Goal: Check status: Check status

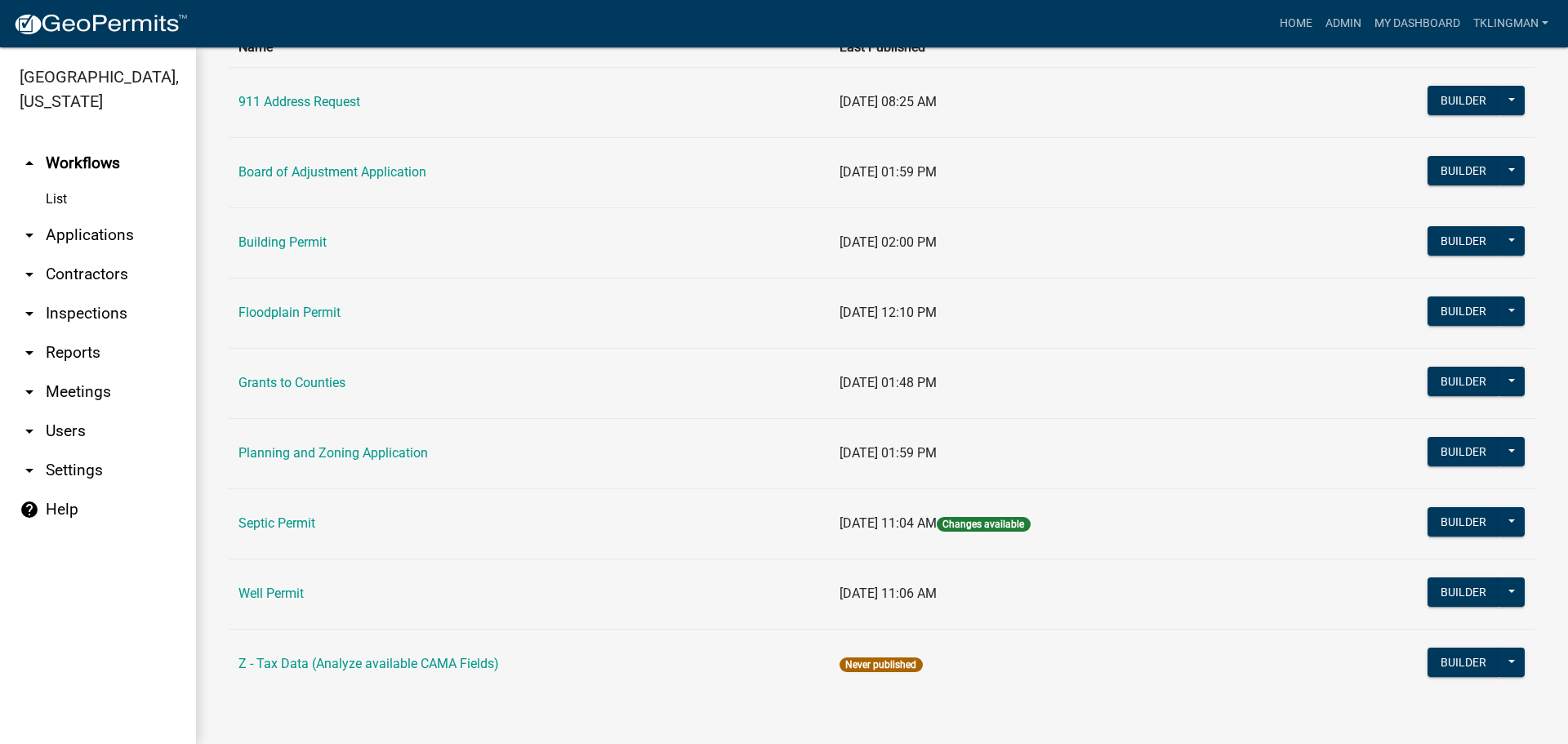
scroll to position [147, 0]
click at [298, 525] on link "Septic Permit" at bounding box center [277, 523] width 77 height 16
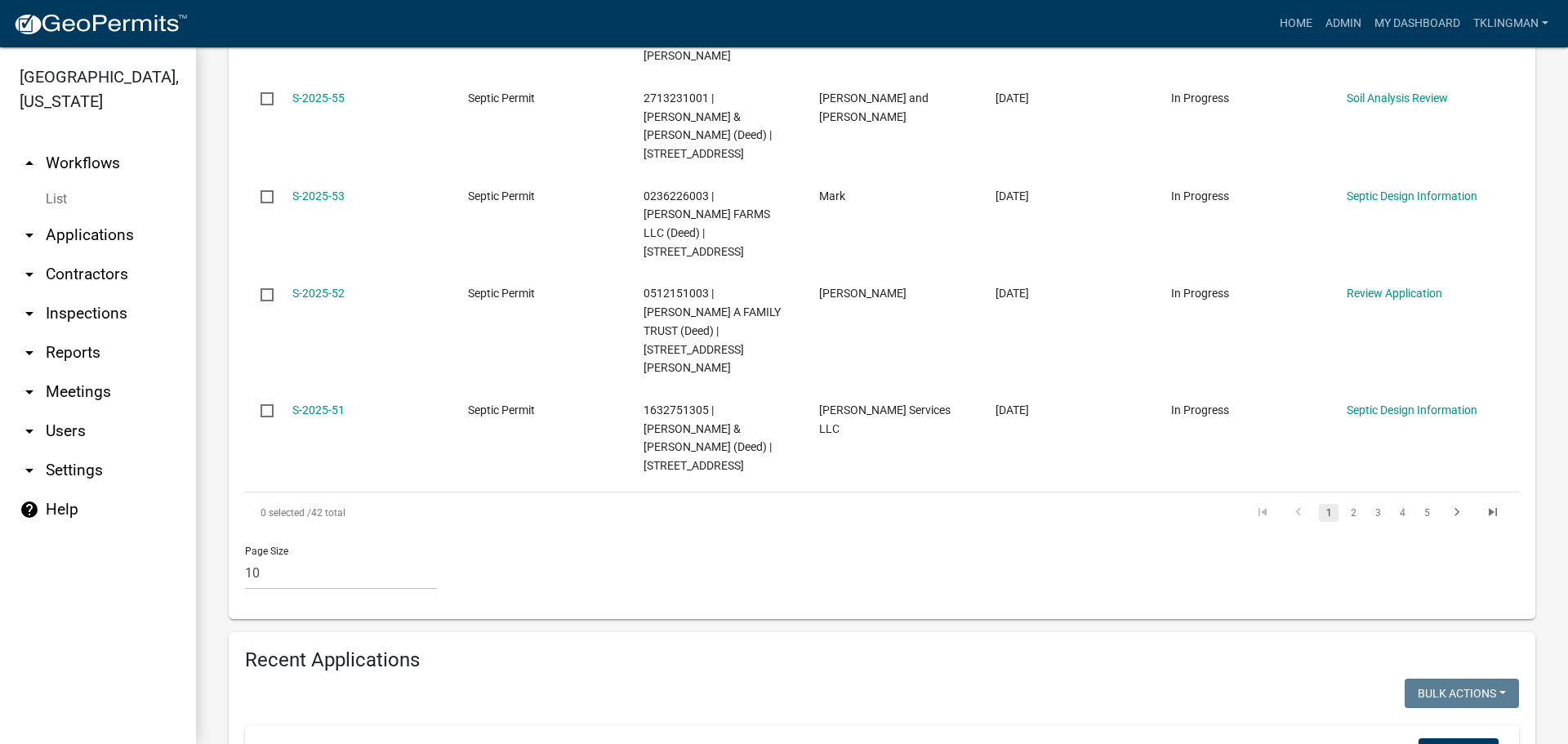
scroll to position [1388, 0]
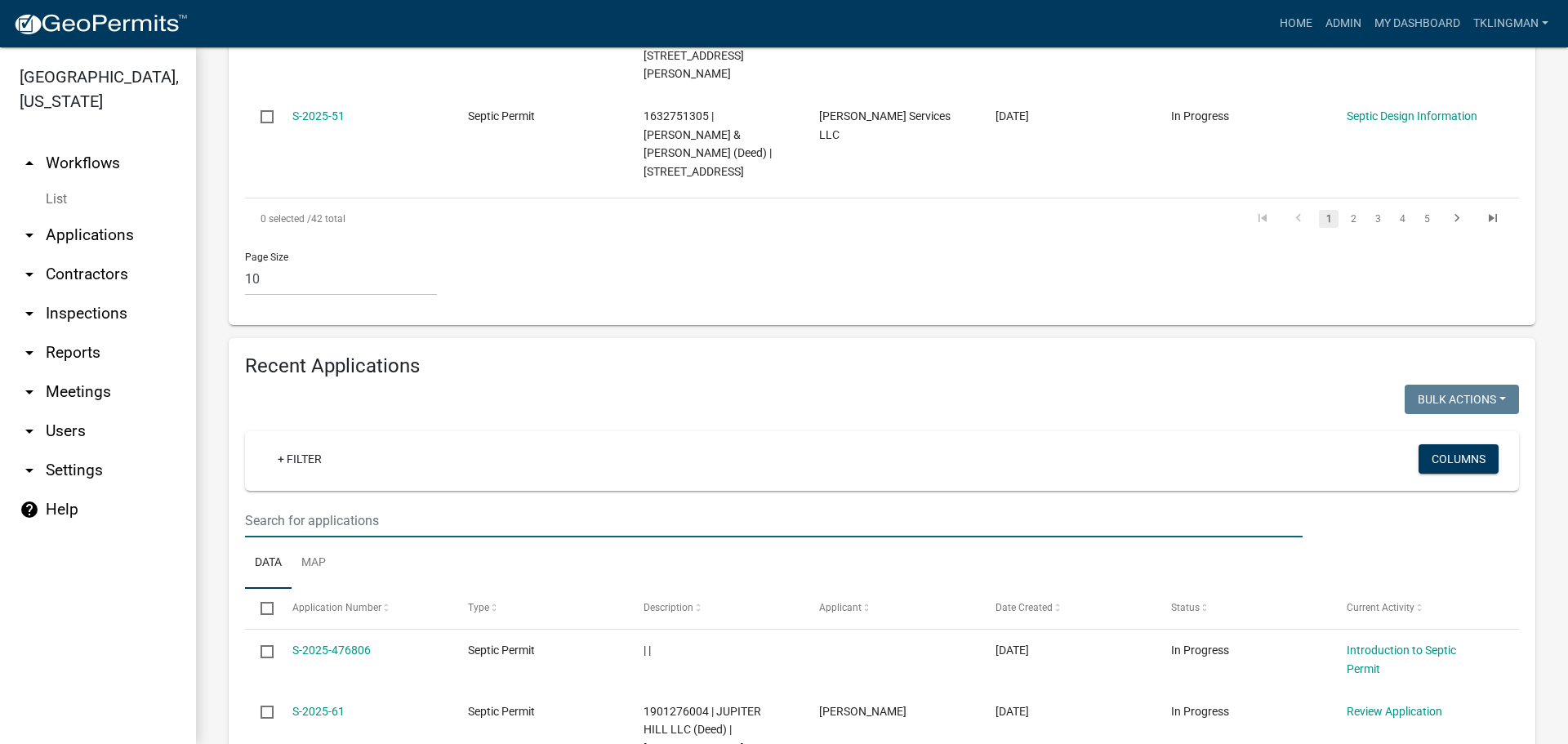
click at [328, 504] on input "text" at bounding box center [774, 521] width 1057 height 33
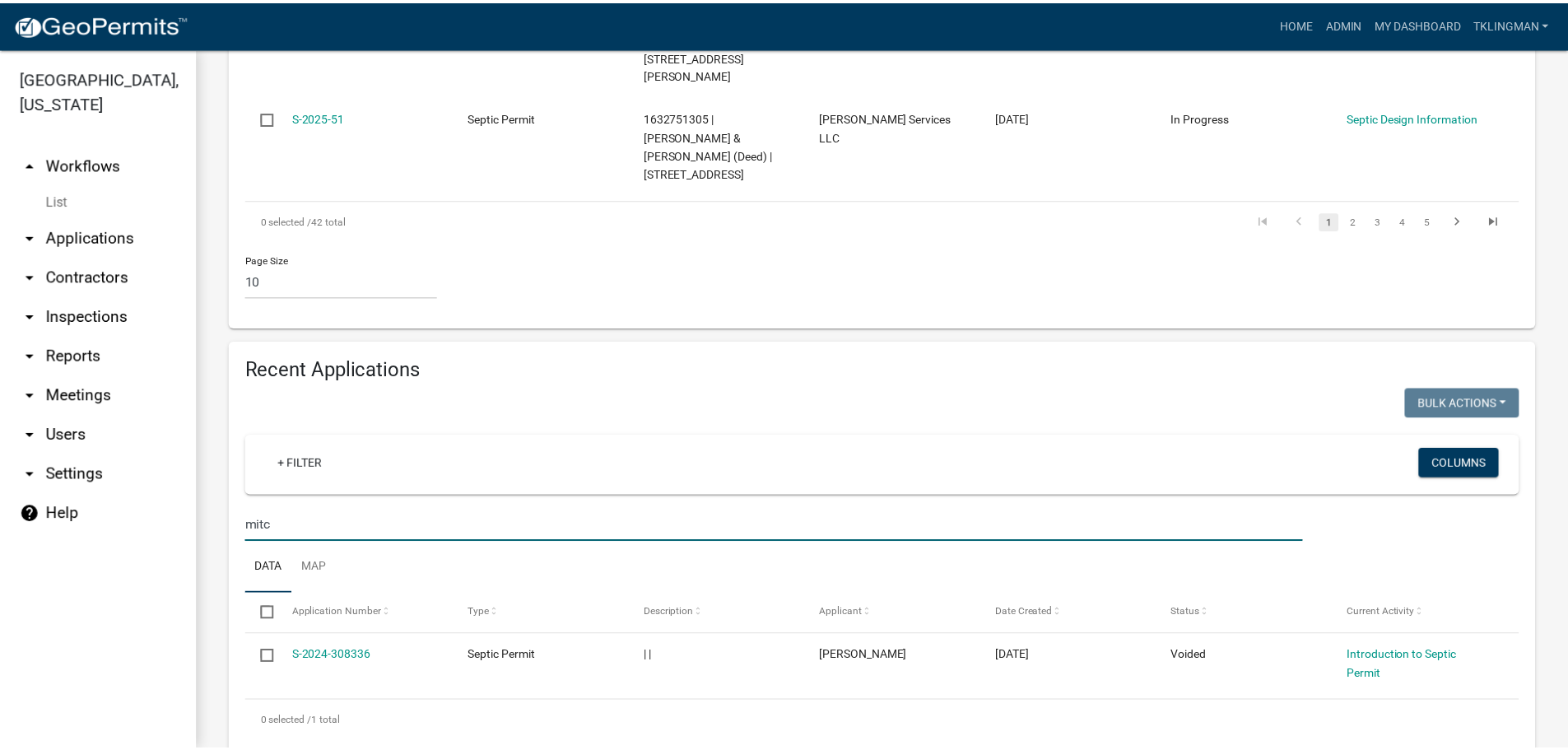
scroll to position [1235, 0]
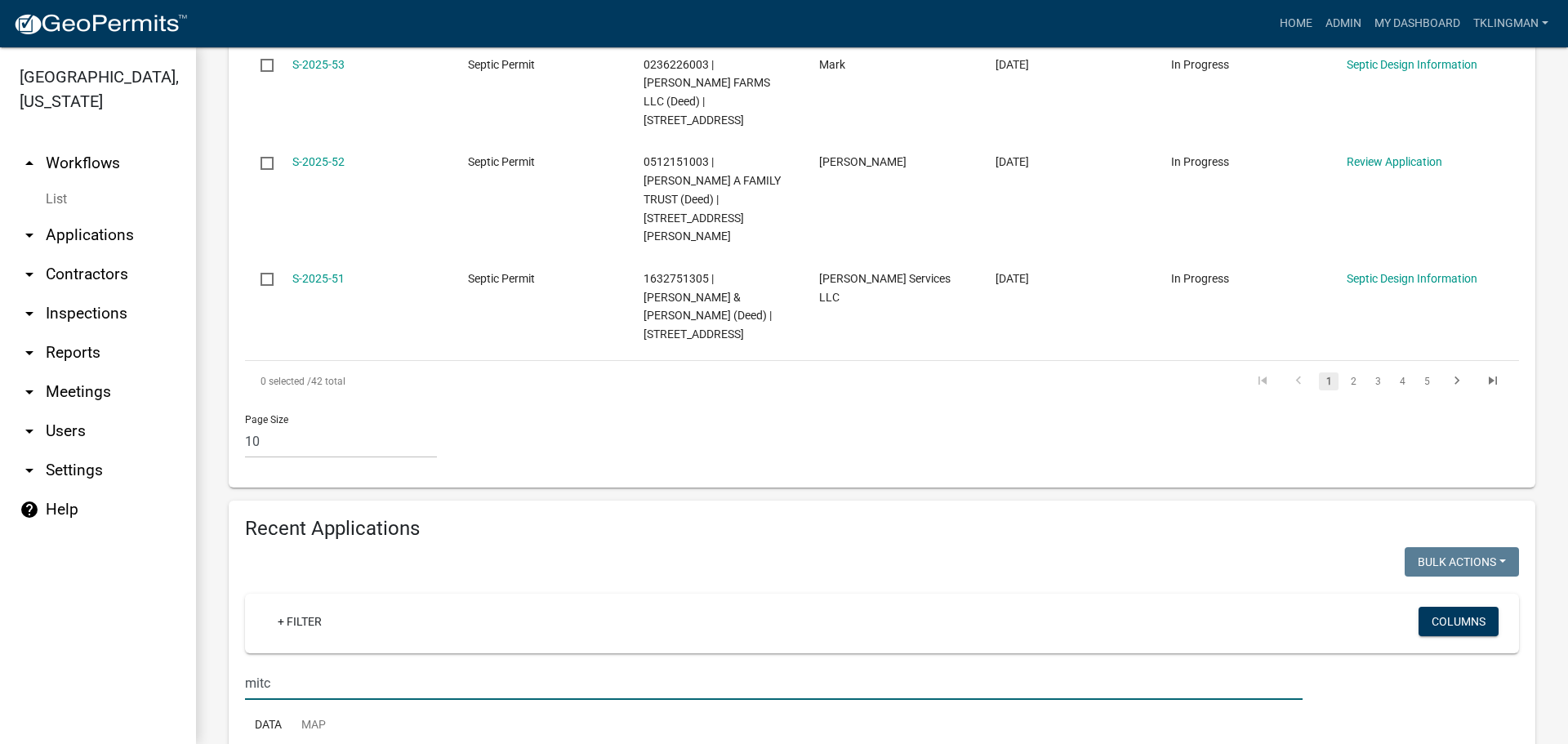
type input "mitc"
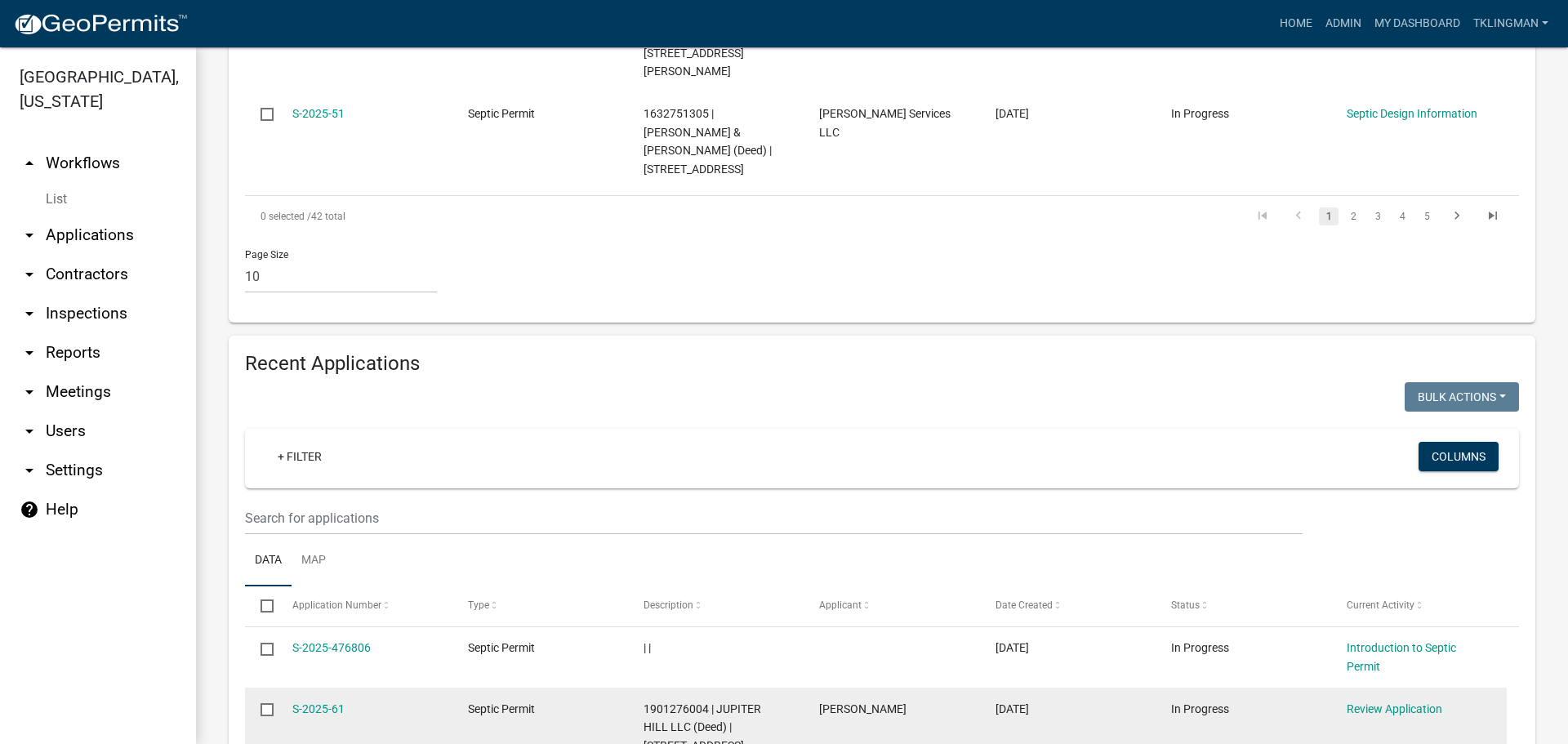
scroll to position [1395, 0]
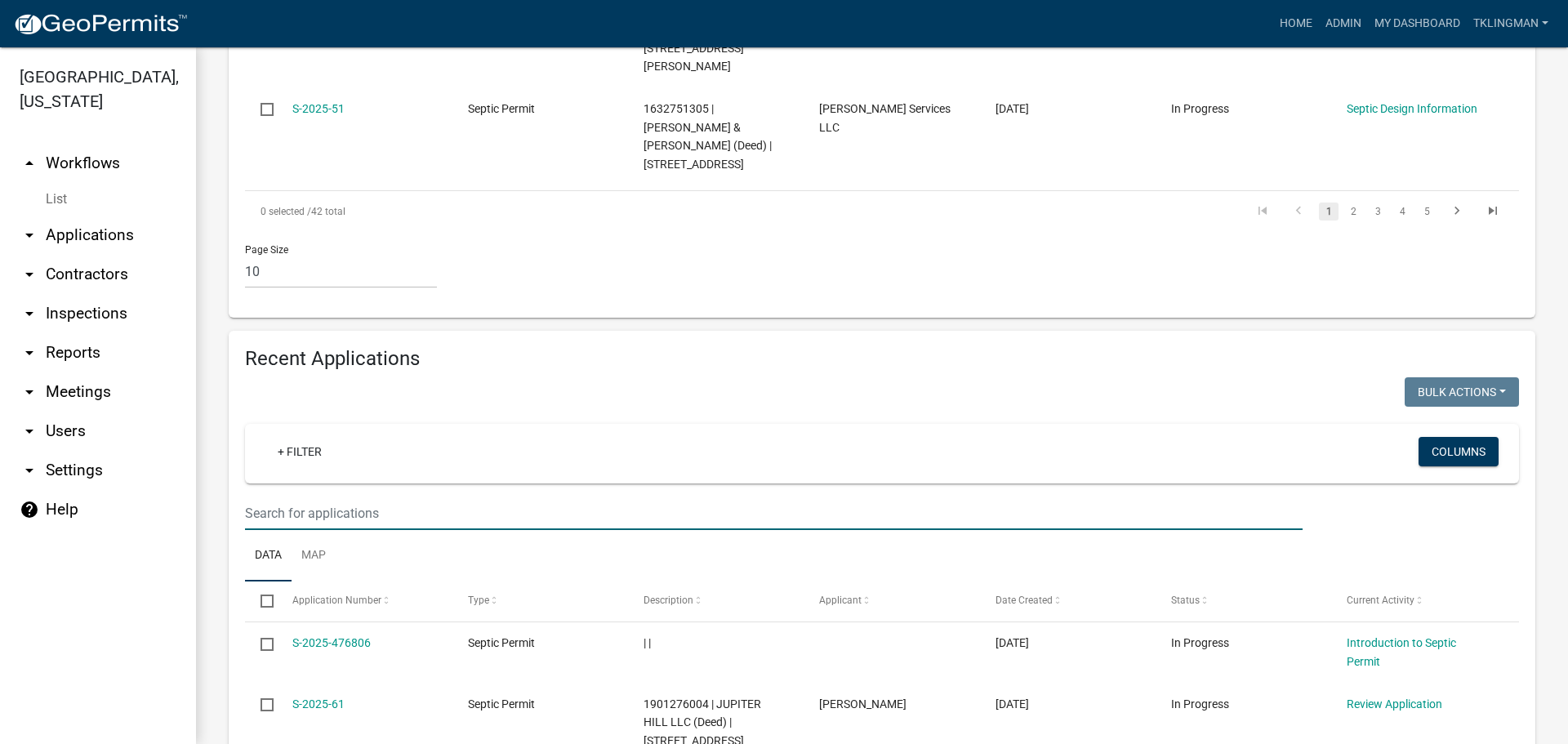
click at [307, 496] on input "text" at bounding box center [774, 513] width 1057 height 33
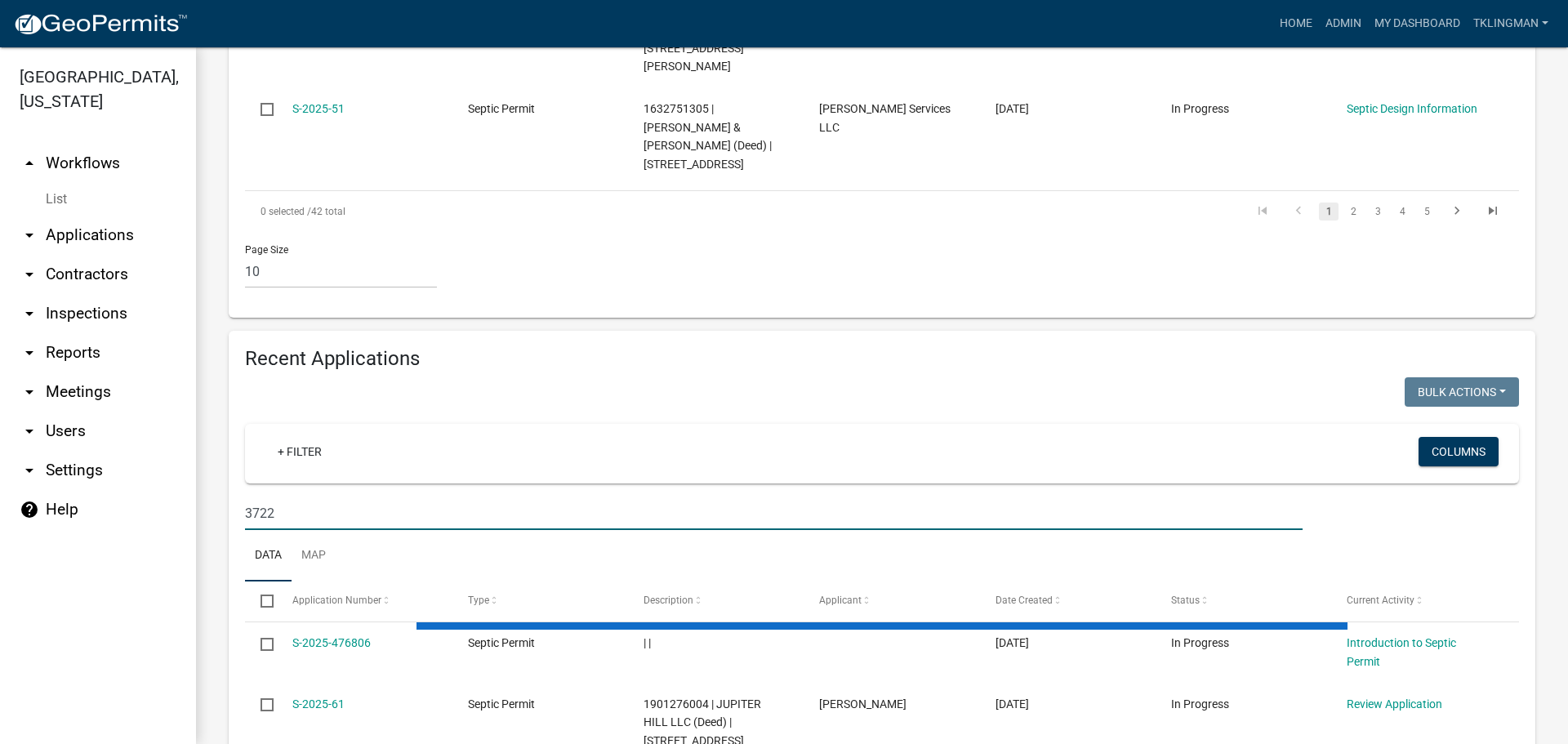
scroll to position [1225, 0]
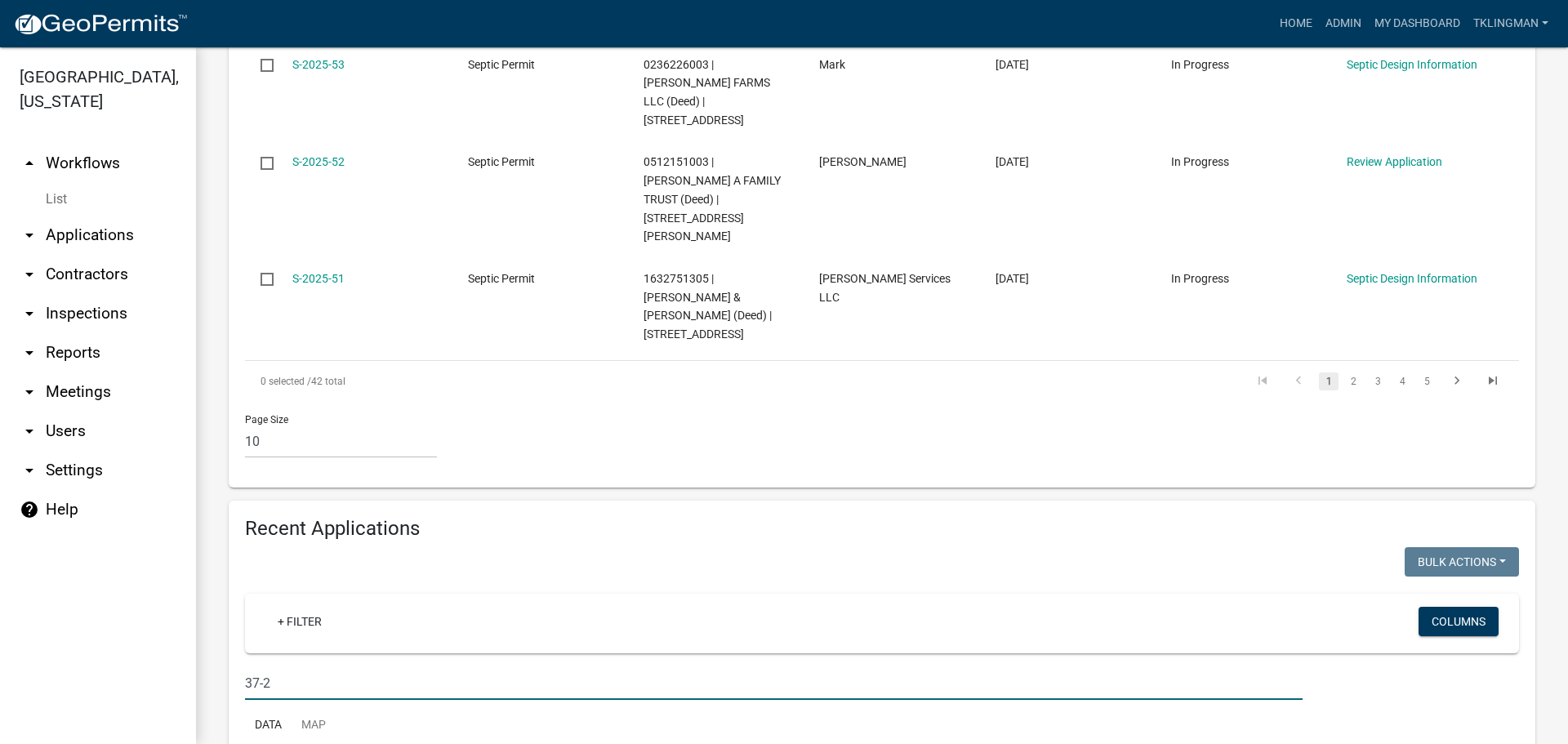
type input "37-22"
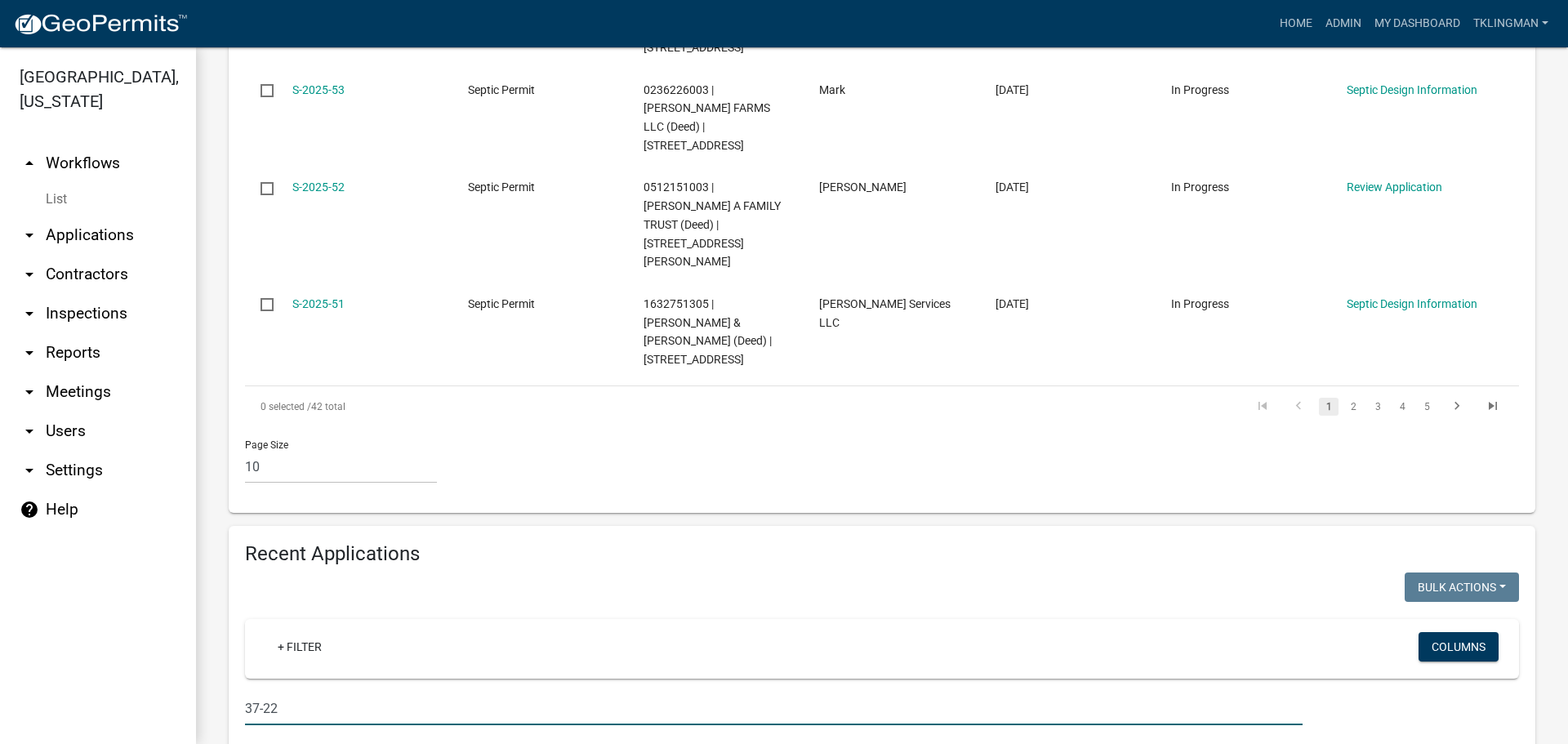
drag, startPoint x: 315, startPoint y: 504, endPoint x: 115, endPoint y: 490, distance: 200.5
click at [115, 490] on div "[GEOGRAPHIC_DATA], [US_STATE] arrow_drop_up Workflows List arrow_drop_down Appl…" at bounding box center [784, 396] width 1568 height 697
type input "v"
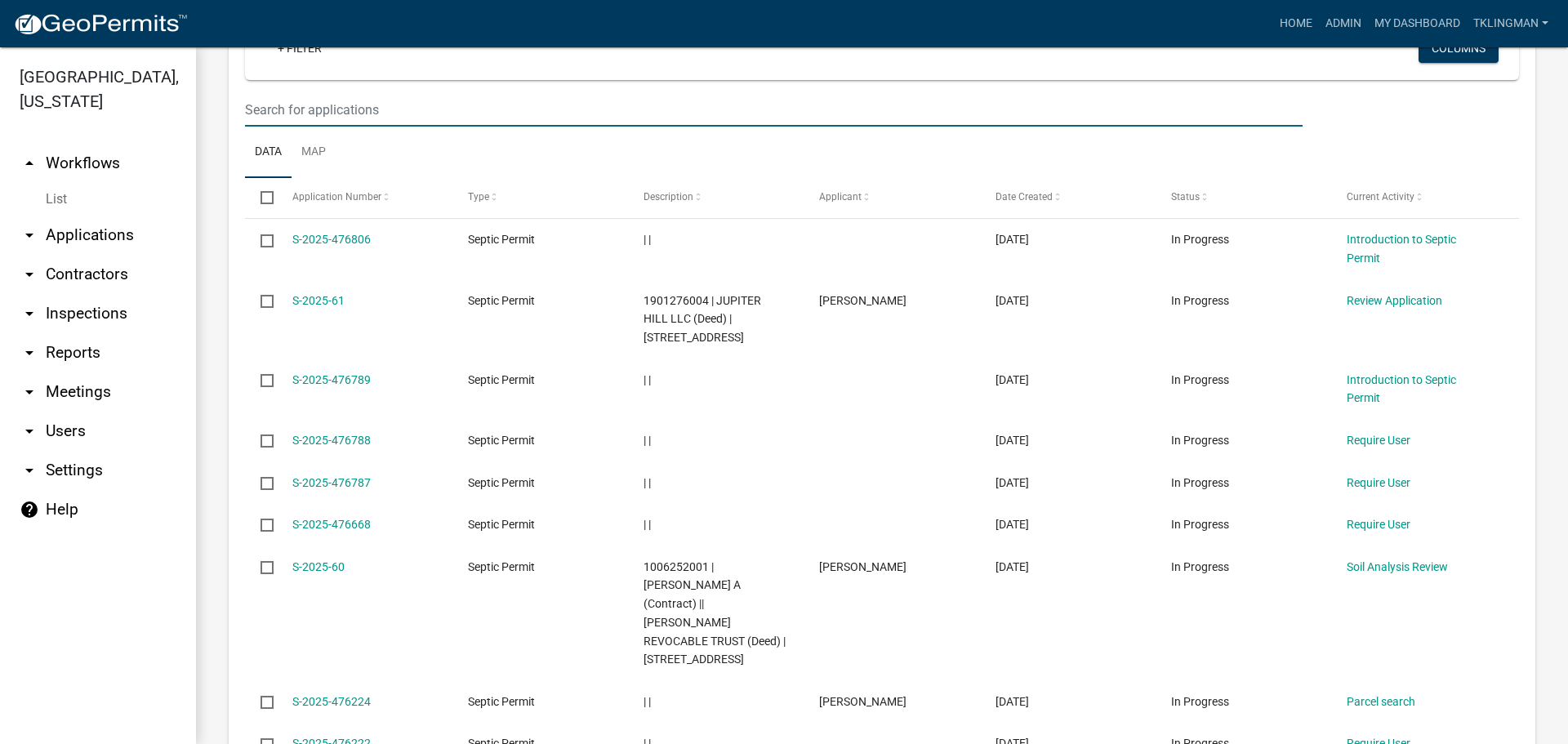
scroll to position [1804, 0]
